Goal: Task Accomplishment & Management: Use online tool/utility

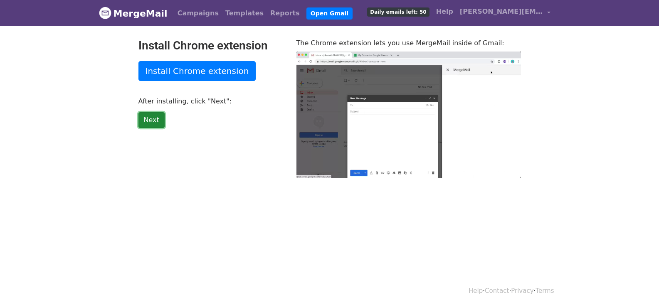
click at [148, 114] on link "Next" at bounding box center [152, 120] width 26 height 16
type input "14.03"
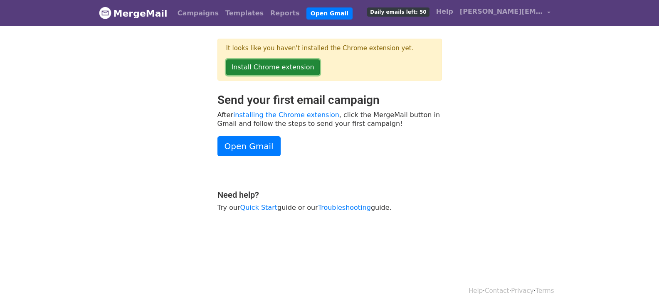
click at [269, 66] on link "Install Chrome extension" at bounding box center [273, 67] width 94 height 16
click at [250, 66] on link "Install Chrome extension" at bounding box center [273, 67] width 94 height 16
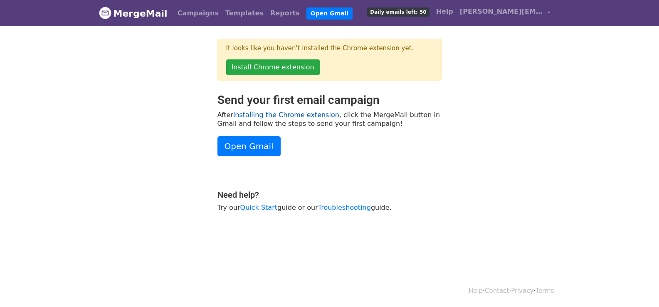
click at [268, 113] on link "installing the Chrome extension" at bounding box center [286, 115] width 106 height 8
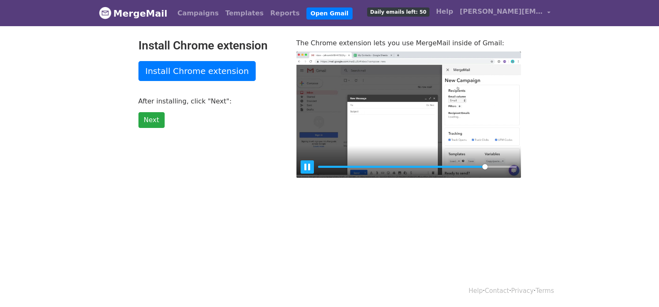
click at [306, 165] on button "Pause Play" at bounding box center [307, 167] width 13 height 13
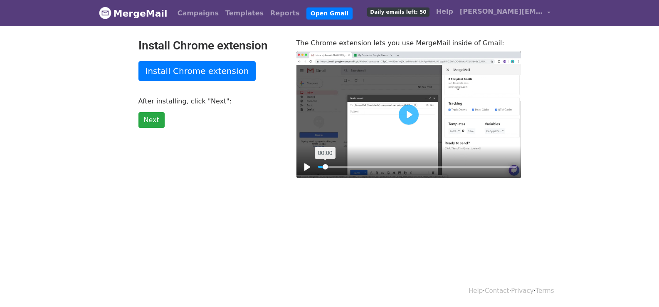
click at [325, 165] on input "Seek" at bounding box center [417, 167] width 199 height 8
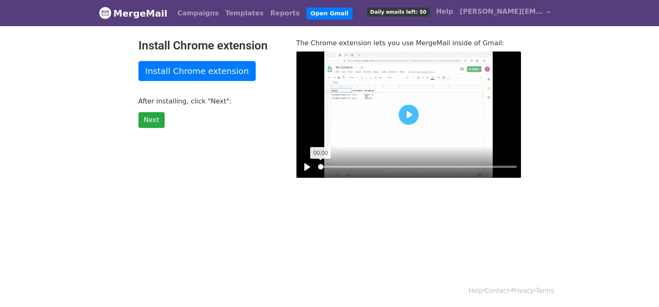
drag, startPoint x: 327, startPoint y: 166, endPoint x: 302, endPoint y: 169, distance: 24.7
click at [318, 169] on input "Seek" at bounding box center [417, 167] width 199 height 8
click at [306, 166] on button "Pause Play" at bounding box center [307, 167] width 13 height 13
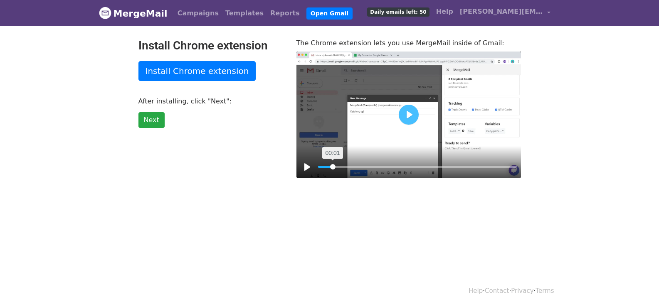
click at [333, 167] on input "Seek" at bounding box center [417, 167] width 199 height 8
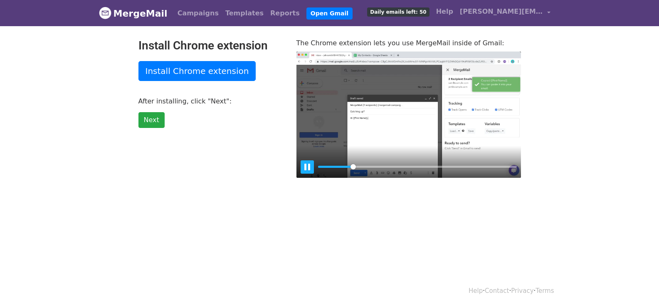
click at [309, 167] on button "Pause Play" at bounding box center [307, 167] width 13 height 13
click at [344, 167] on input "Seek" at bounding box center [417, 167] width 199 height 8
click at [332, 167] on input "Seek" at bounding box center [417, 167] width 199 height 8
click at [304, 167] on button "Pause Play" at bounding box center [307, 167] width 13 height 13
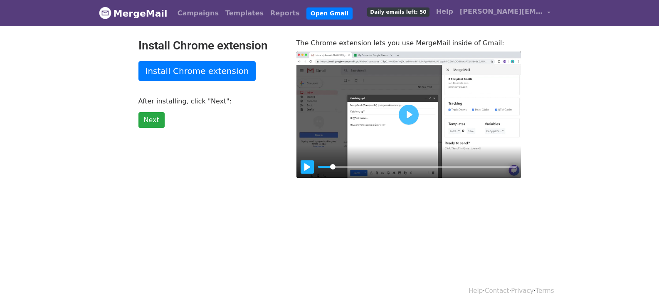
click at [304, 167] on button "Pause Play" at bounding box center [307, 167] width 13 height 13
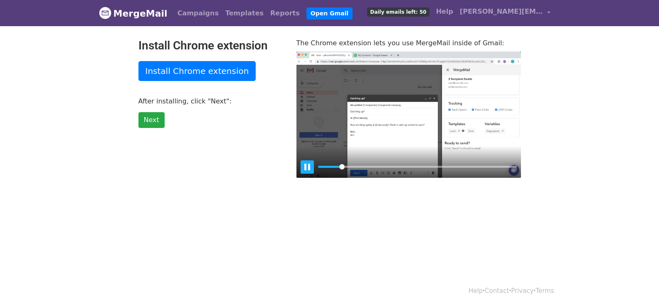
click at [304, 167] on button "Pause Play" at bounding box center [307, 167] width 13 height 13
click at [309, 164] on button "Pause Play" at bounding box center [307, 167] width 13 height 13
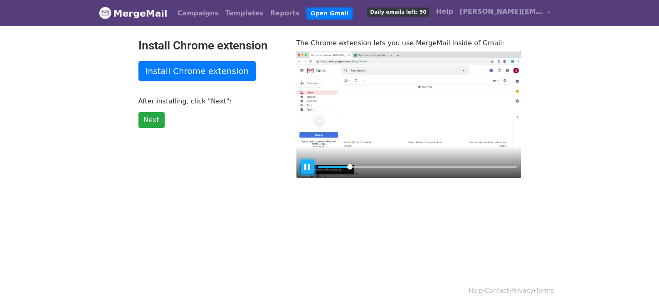
click at [309, 164] on button "Pause Play" at bounding box center [307, 167] width 13 height 13
click at [471, 129] on div at bounding box center [409, 115] width 225 height 126
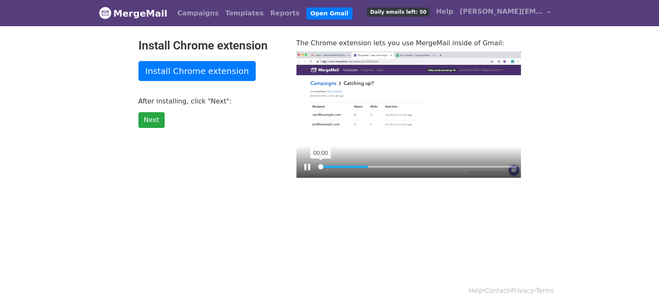
click at [320, 166] on input "Seek" at bounding box center [417, 167] width 199 height 8
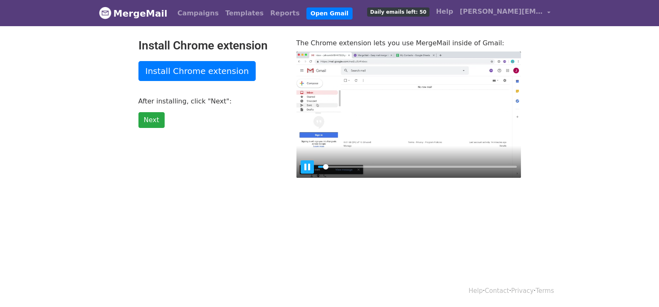
click at [305, 167] on button "Pause Play" at bounding box center [307, 167] width 13 height 13
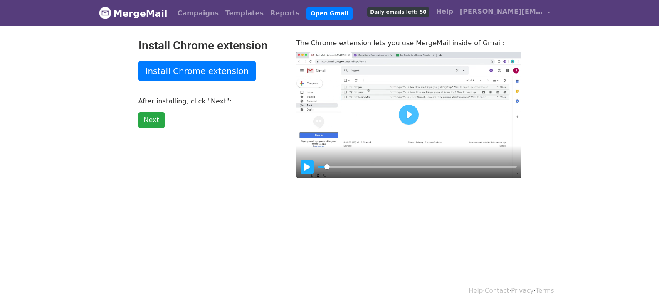
click at [305, 167] on button "Pause Play" at bounding box center [307, 167] width 13 height 13
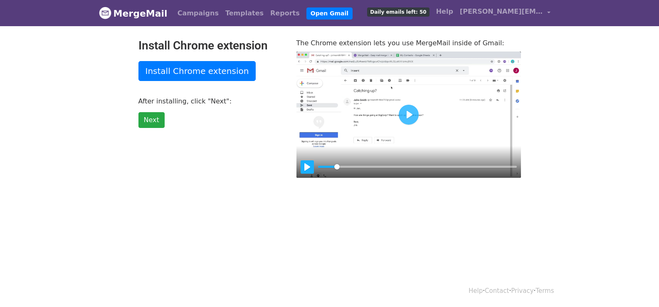
click at [302, 172] on button "Pause Play" at bounding box center [307, 167] width 13 height 13
click at [405, 112] on button "Play" at bounding box center [409, 115] width 20 height 20
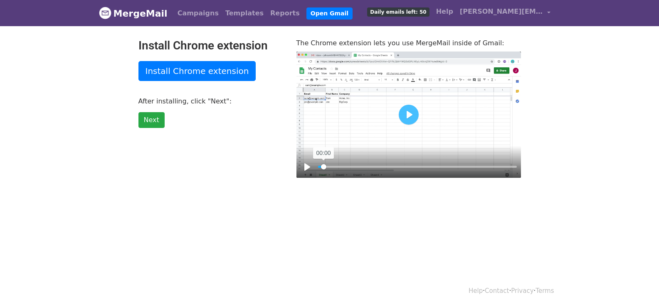
click at [324, 166] on input "Seek" at bounding box center [417, 167] width 199 height 8
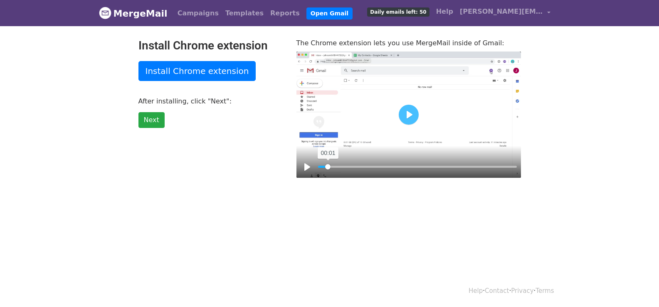
click at [328, 166] on input "Seek" at bounding box center [417, 167] width 199 height 8
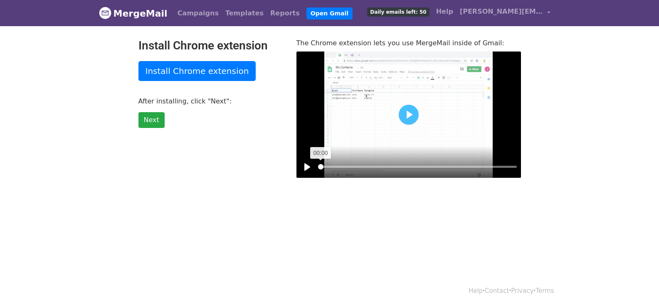
drag, startPoint x: 327, startPoint y: 166, endPoint x: 296, endPoint y: 163, distance: 31.3
click at [318, 166] on input "Seek" at bounding box center [417, 167] width 199 height 8
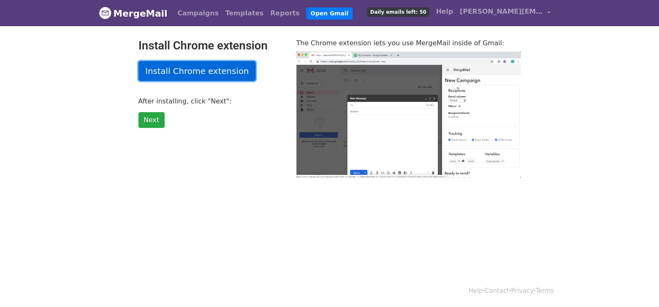
click at [179, 64] on link "Install Chrome extension" at bounding box center [198, 71] width 118 height 20
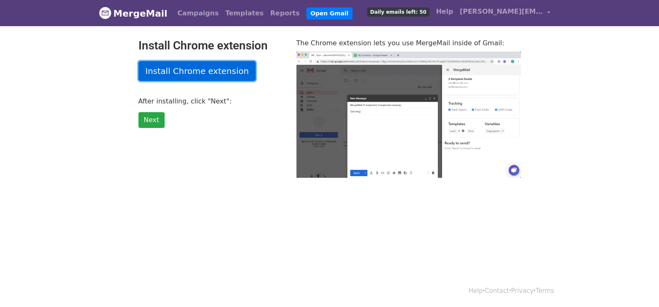
type input "6.78"
